Goal: Check status

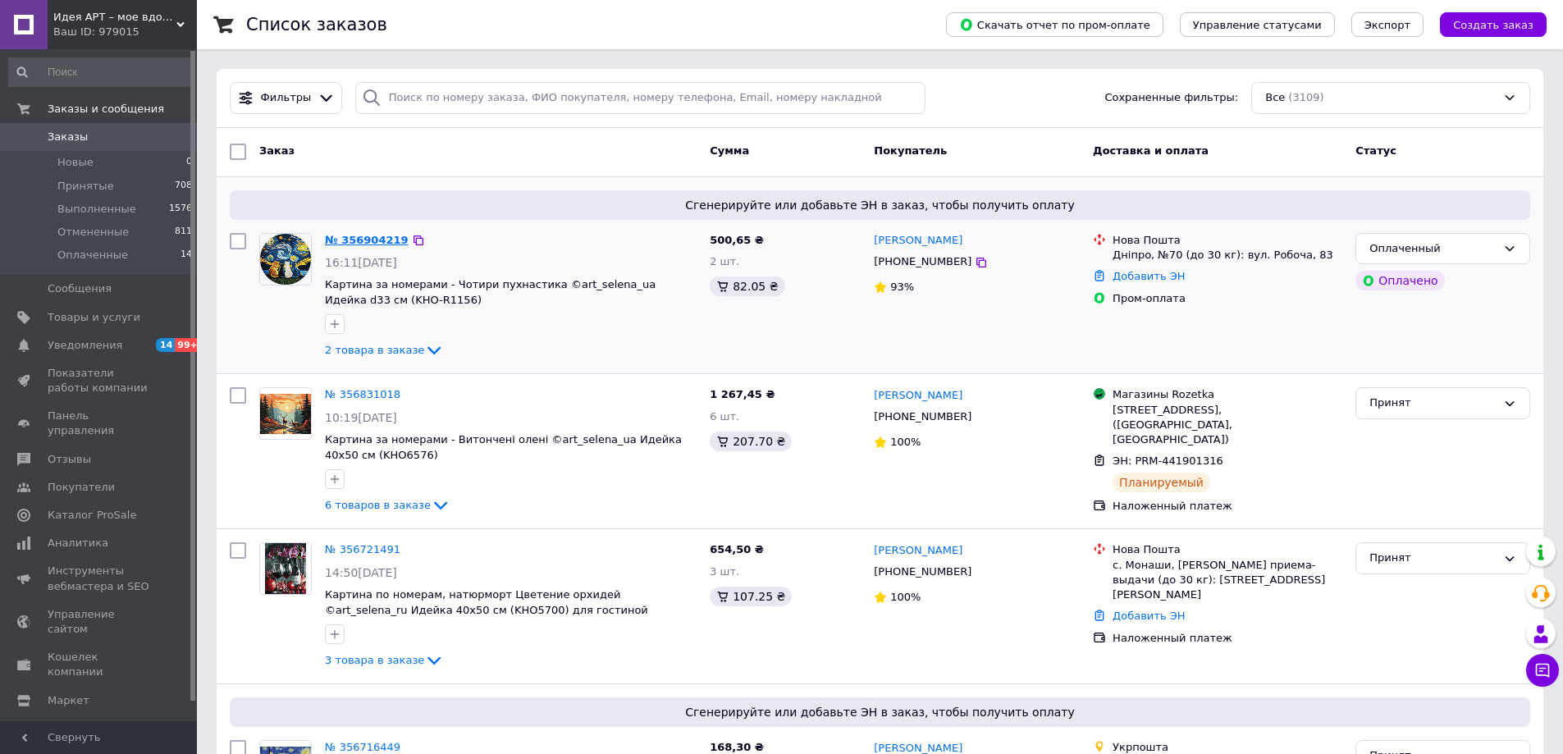
click at [341, 237] on link "№ 356904219" at bounding box center [367, 240] width 84 height 12
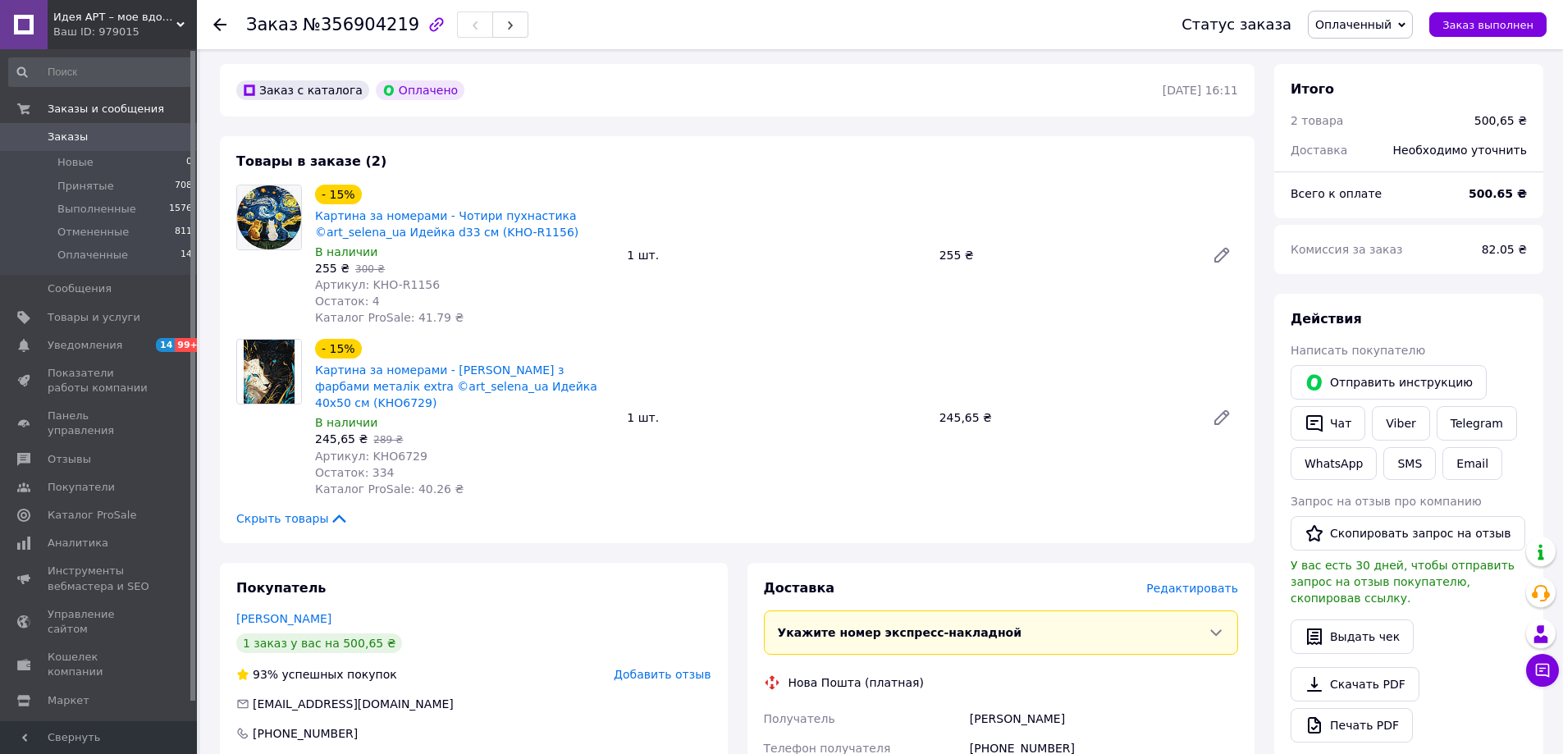
scroll to position [246, 0]
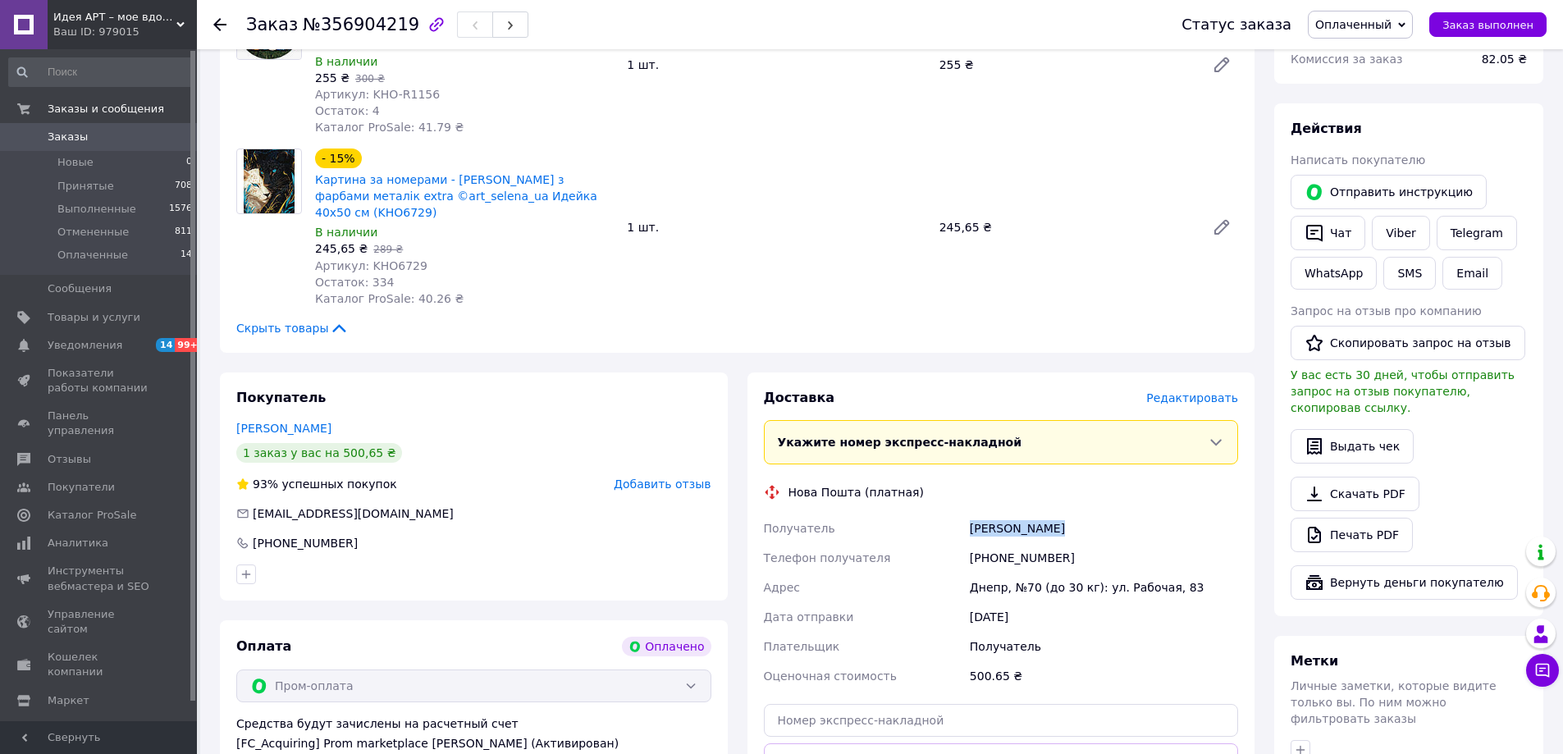
drag, startPoint x: 1051, startPoint y: 510, endPoint x: 969, endPoint y: 513, distance: 81.3
click at [969, 514] on div "[PERSON_NAME]" at bounding box center [1104, 529] width 275 height 30
copy div "[PERSON_NAME]"
click at [1008, 543] on div "[PHONE_NUMBER]" at bounding box center [1104, 558] width 275 height 30
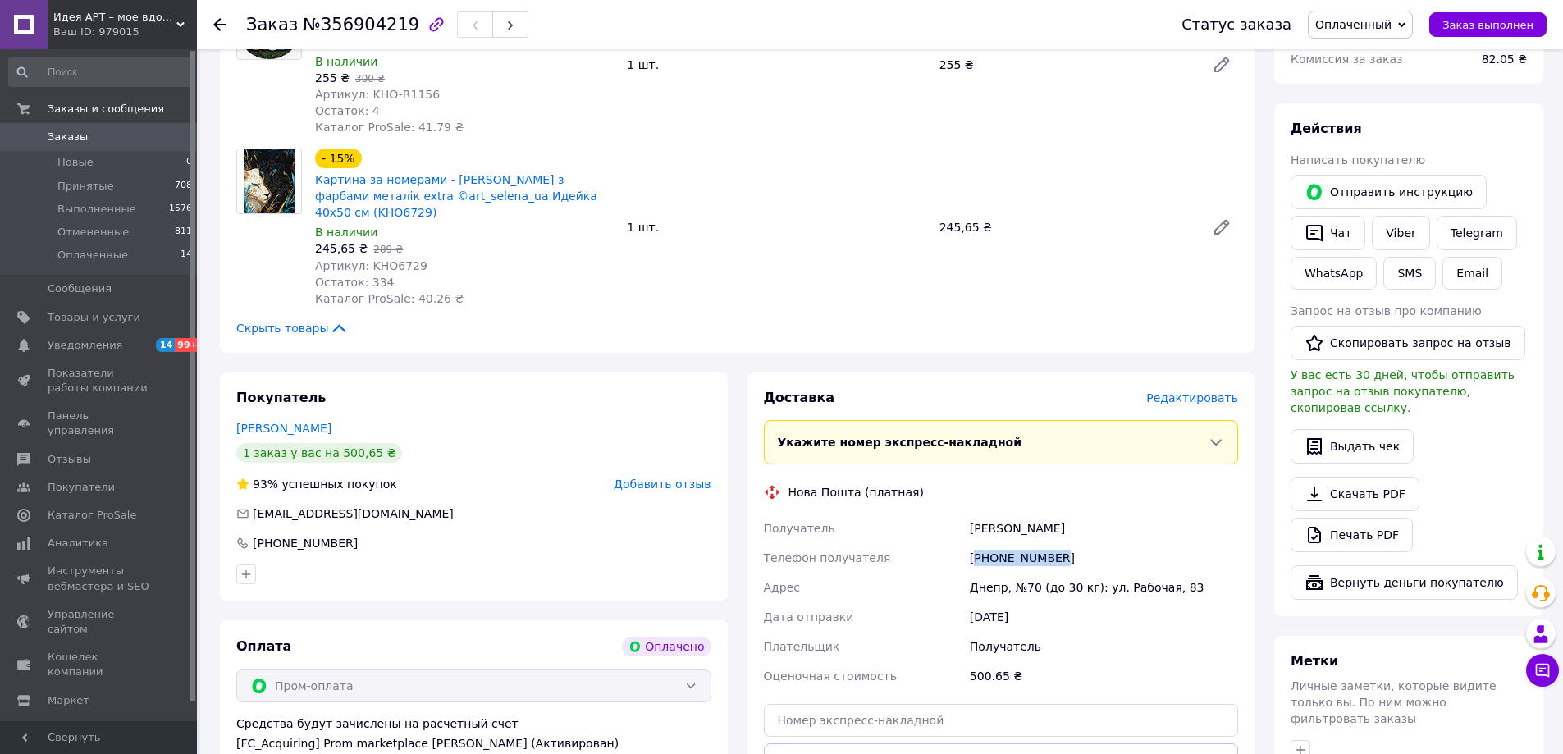
copy div "380950000674"
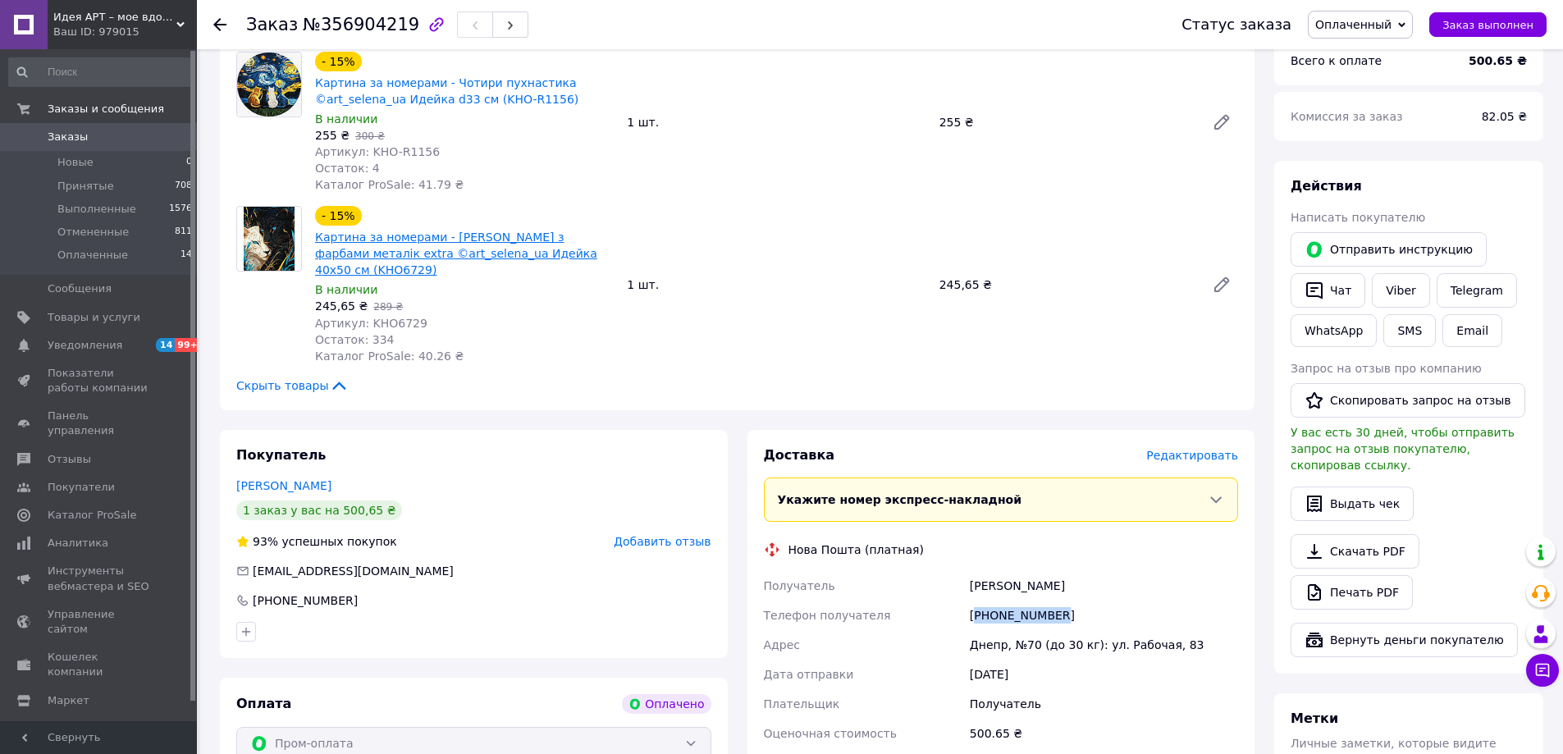
scroll to position [164, 0]
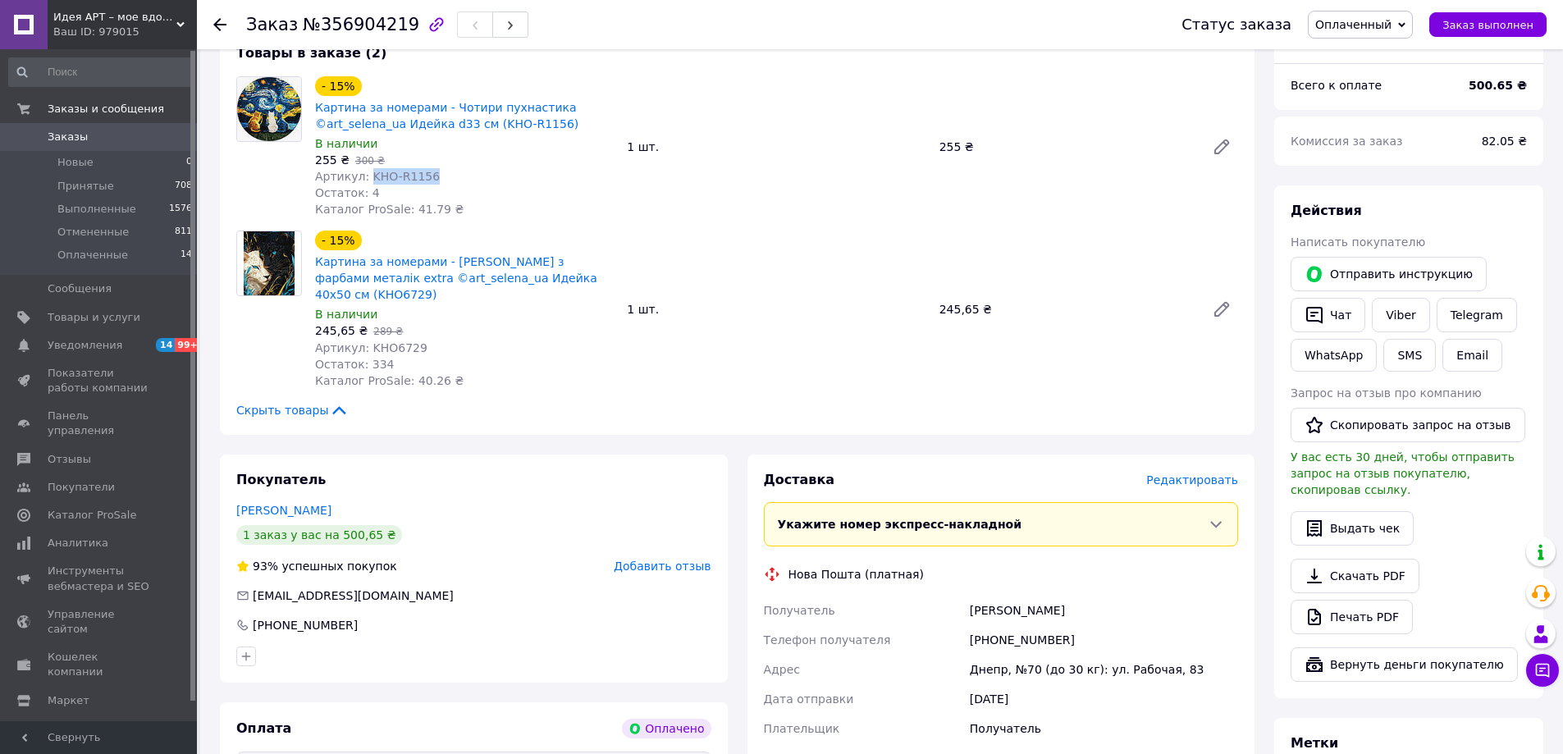
drag, startPoint x: 432, startPoint y: 176, endPoint x: 363, endPoint y: 181, distance: 69.1
click at [363, 181] on div "Артикул: KHO-R1156" at bounding box center [464, 176] width 299 height 16
copy span "KHO-R1156"
click at [383, 341] on span "Артикул: KHO6729" at bounding box center [371, 347] width 112 height 13
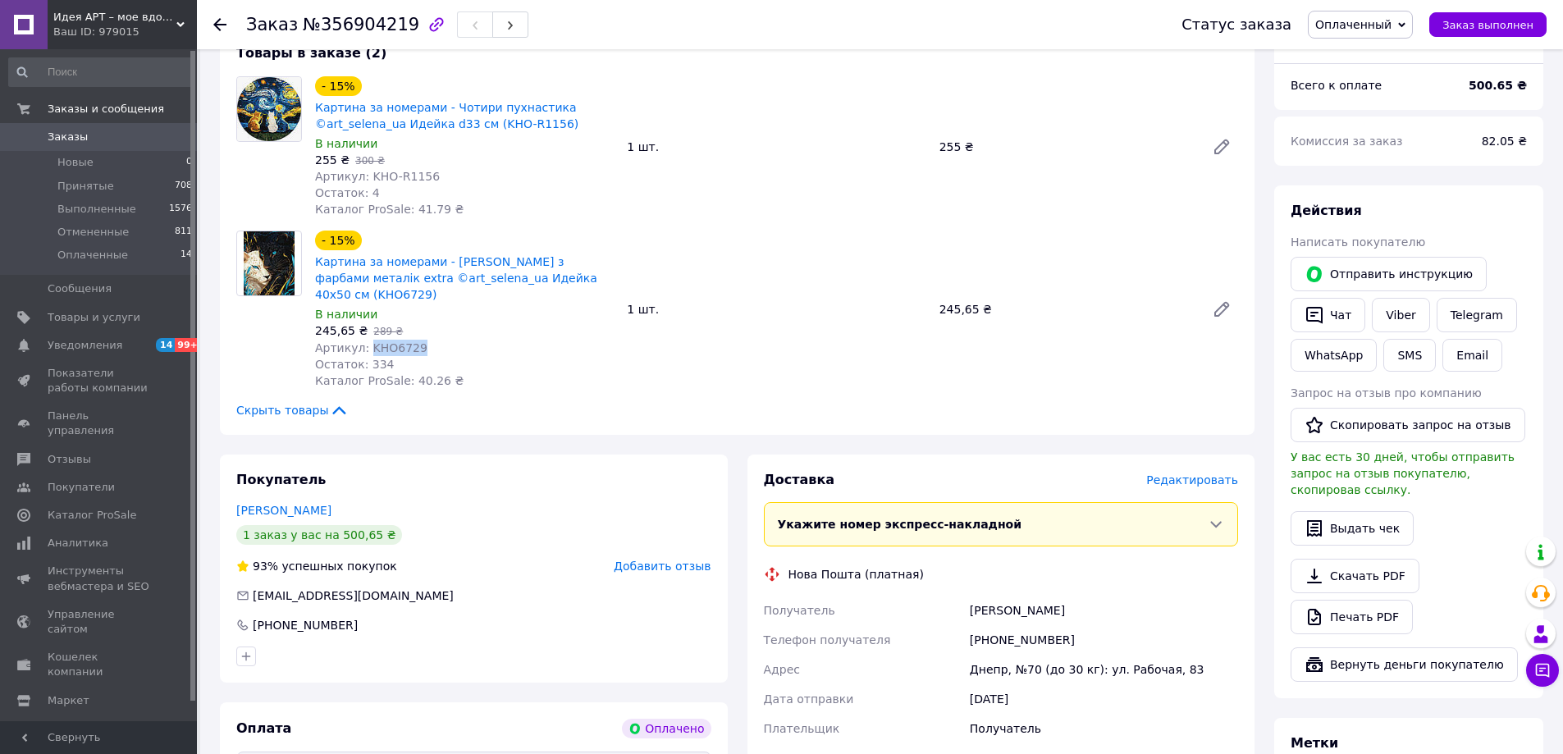
copy span "KHO6729"
click at [944, 140] on div "255 ₴" at bounding box center [1066, 146] width 266 height 23
copy div "255"
click at [950, 300] on div "245,65 ₴" at bounding box center [1066, 309] width 266 height 23
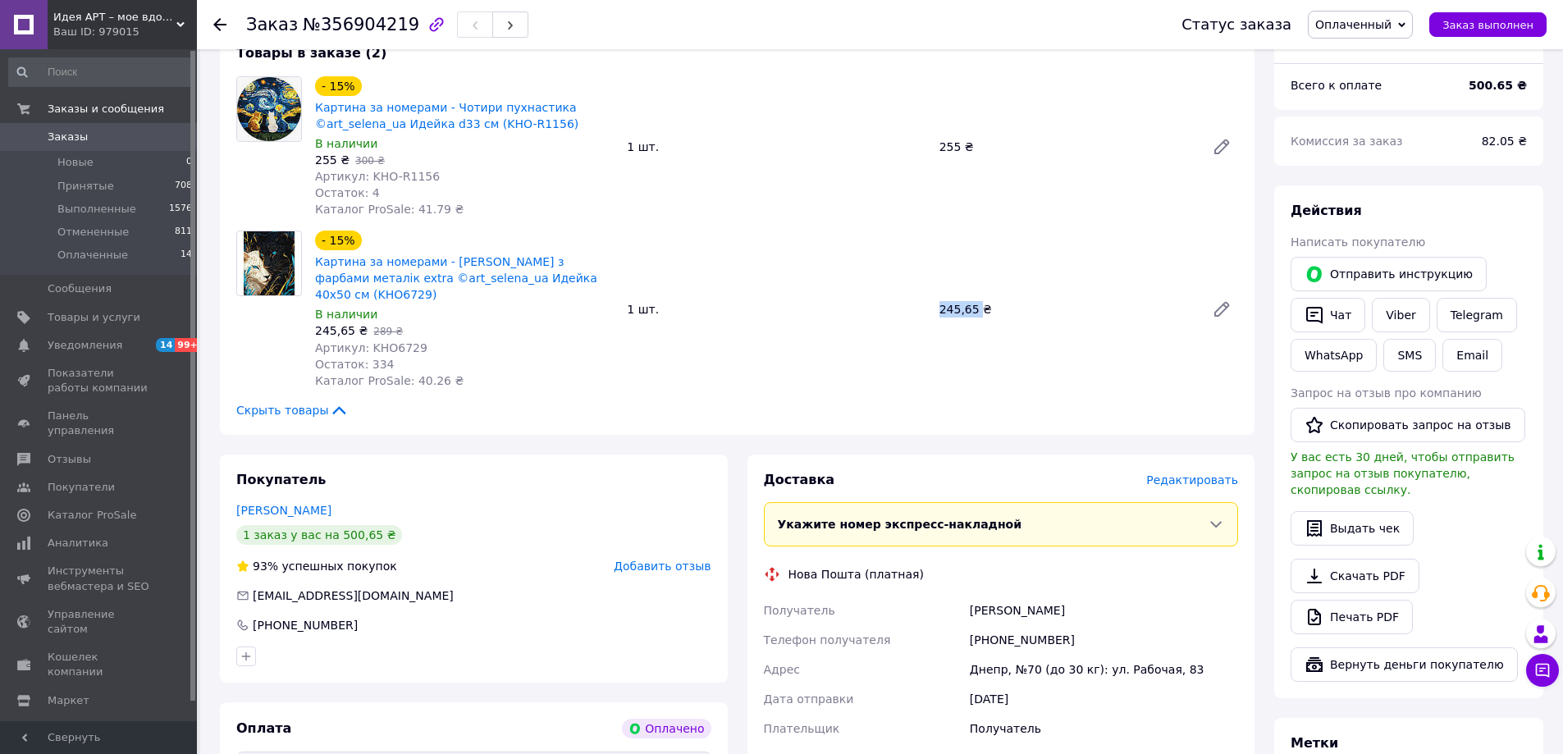
click at [950, 300] on div "245,65 ₴" at bounding box center [1066, 309] width 266 height 23
copy div "245,65"
drag, startPoint x: 1404, startPoint y: 26, endPoint x: 1384, endPoint y: 57, distance: 36.6
click at [1392, 27] on span "Оплаченный" at bounding box center [1354, 24] width 76 height 13
click at [1381, 61] on li "Принят" at bounding box center [1360, 57] width 103 height 25
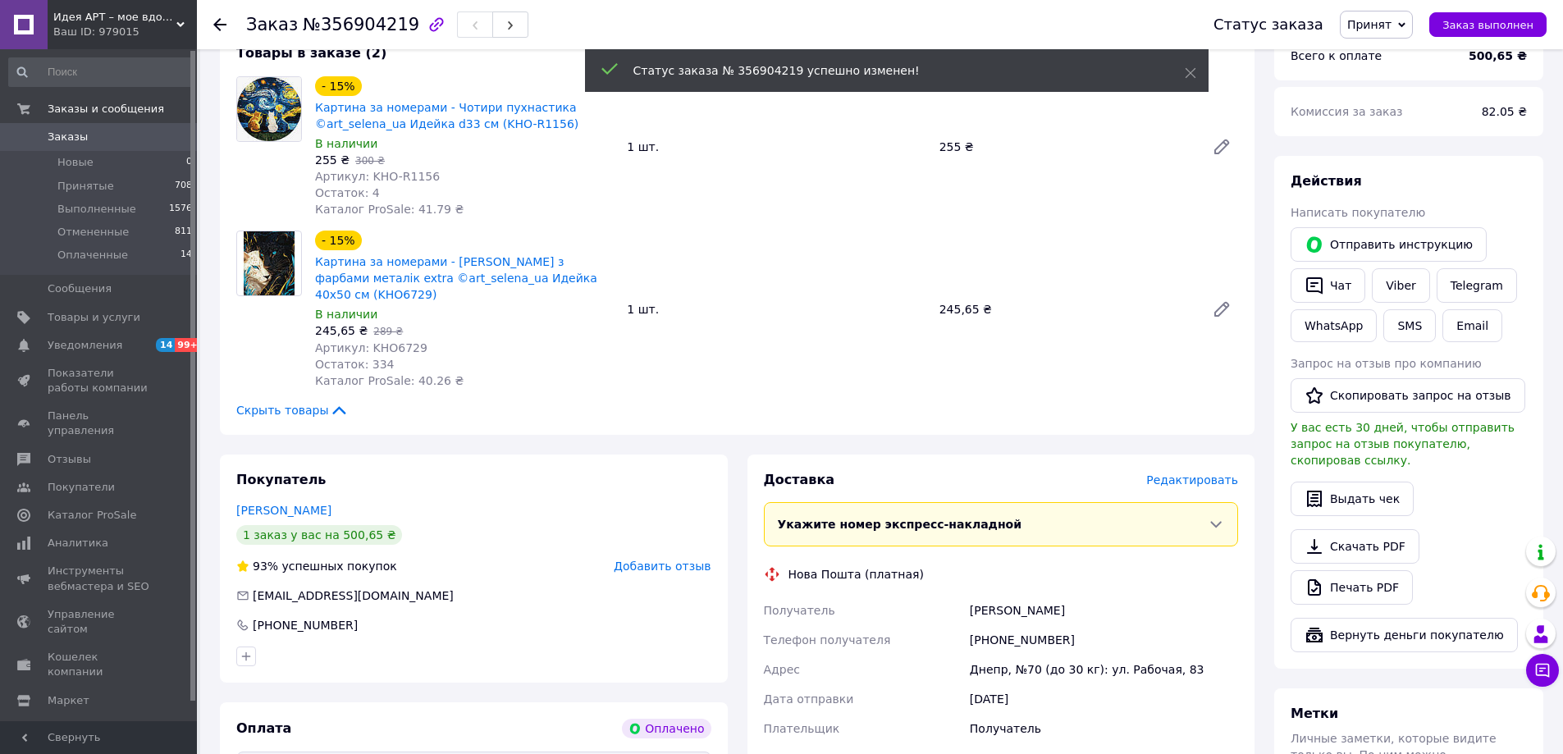
click at [346, 25] on span "№356904219" at bounding box center [361, 25] width 117 height 20
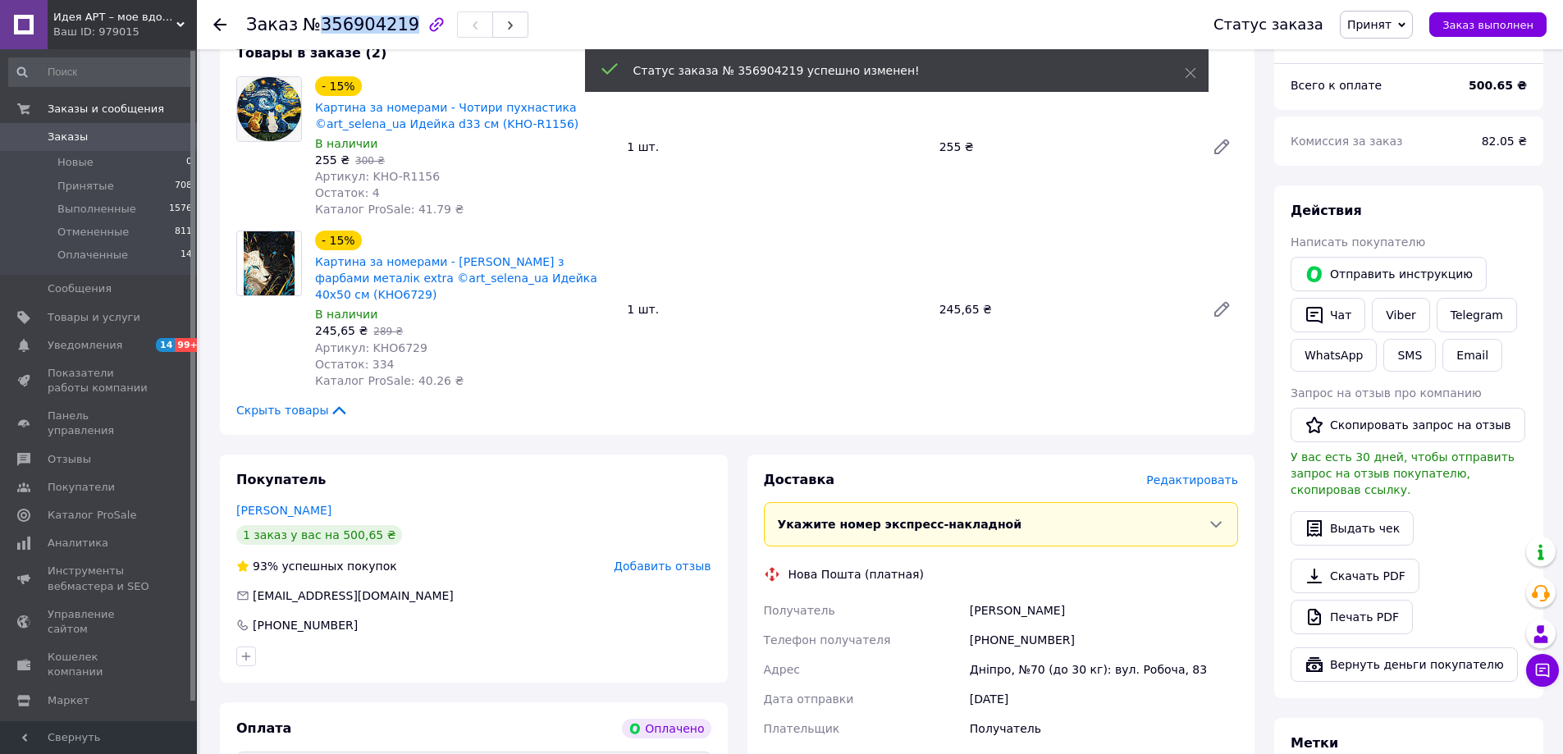
copy span "356904219"
